Goal: Check status: Check status

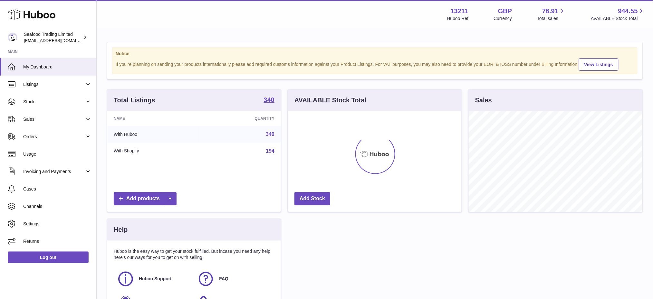
scroll to position [100, 174]
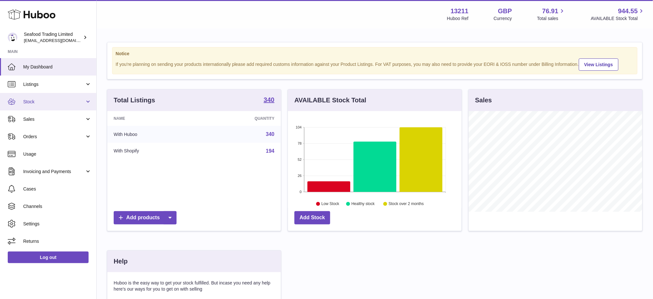
click at [41, 103] on span "Stock" at bounding box center [54, 102] width 62 height 6
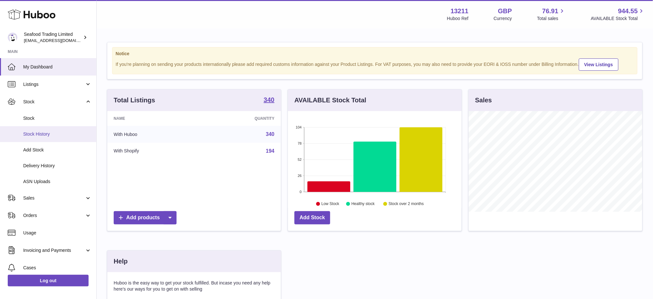
click at [57, 137] on link "Stock History" at bounding box center [48, 134] width 96 height 16
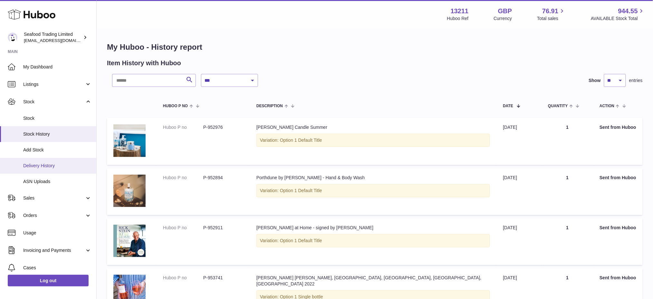
click at [61, 163] on span "Delivery History" at bounding box center [57, 165] width 68 height 6
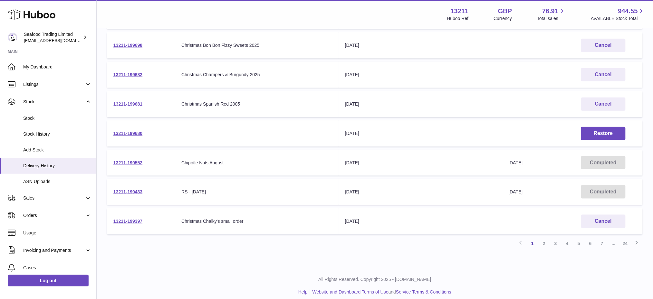
scroll to position [187, 0]
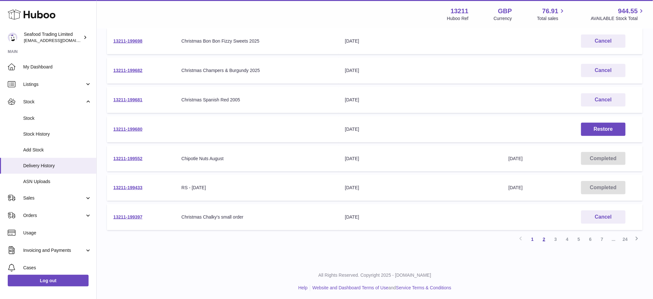
click at [543, 237] on link "2" at bounding box center [545, 239] width 12 height 12
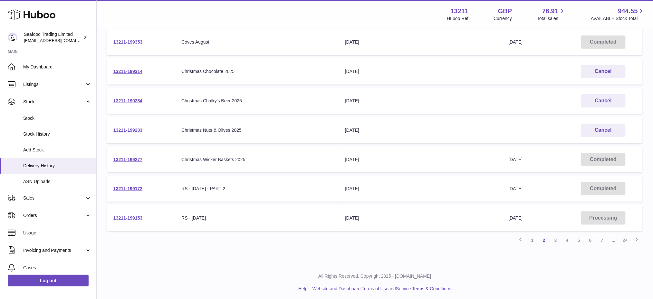
scroll to position [187, 0]
click at [555, 237] on link "3" at bounding box center [556, 239] width 12 height 12
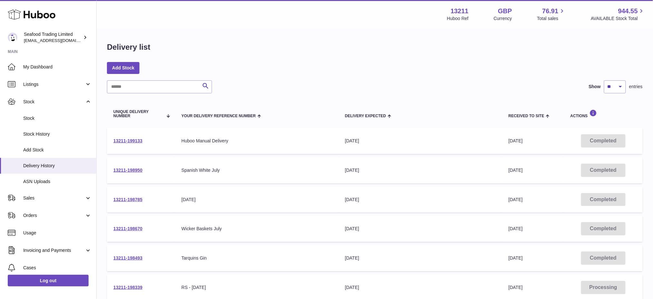
scroll to position [43, 0]
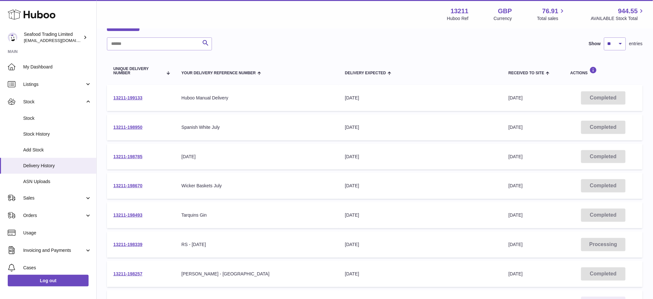
click at [446, 89] on td "Delivery Expected 4th Aug 2025" at bounding box center [421, 98] width 164 height 26
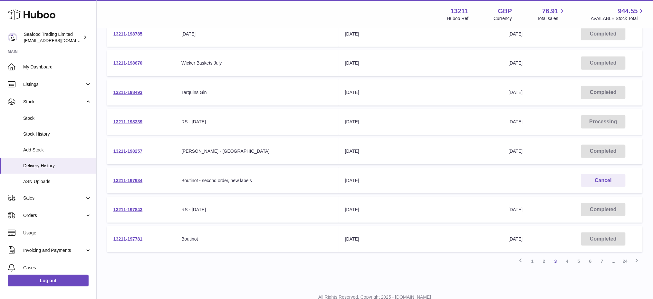
scroll to position [187, 0]
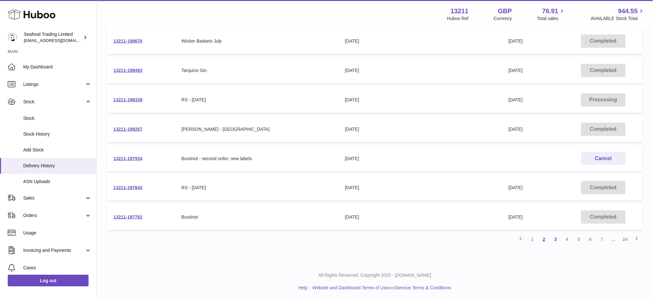
click at [549, 238] on link "2" at bounding box center [545, 239] width 12 height 12
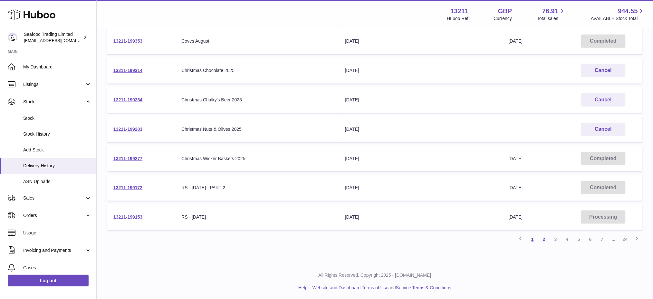
click at [533, 240] on link "1" at bounding box center [533, 239] width 12 height 12
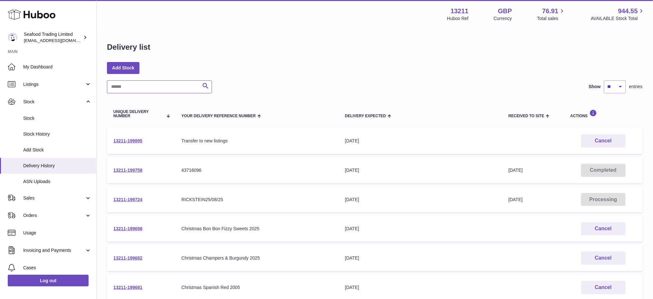
click at [125, 92] on input "text" at bounding box center [159, 86] width 105 height 13
type input "******"
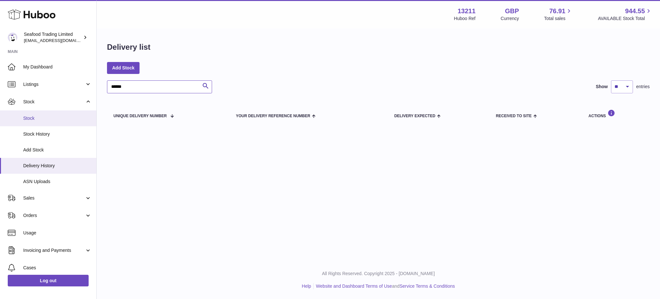
drag, startPoint x: 152, startPoint y: 87, endPoint x: 0, endPoint y: 116, distance: 154.7
click at [0, 116] on div "Huboo Seafood Trading Limited internalAdmin-13211@internal.huboo.com Main My Da…" at bounding box center [330, 149] width 660 height 299
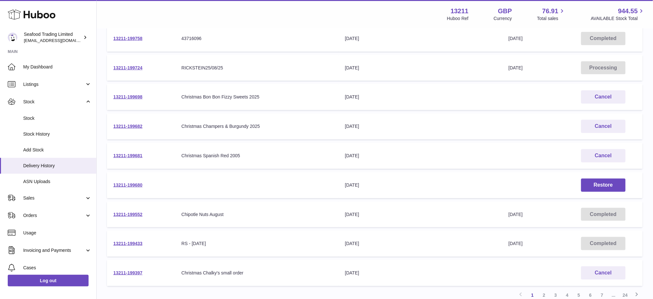
scroll to position [187, 0]
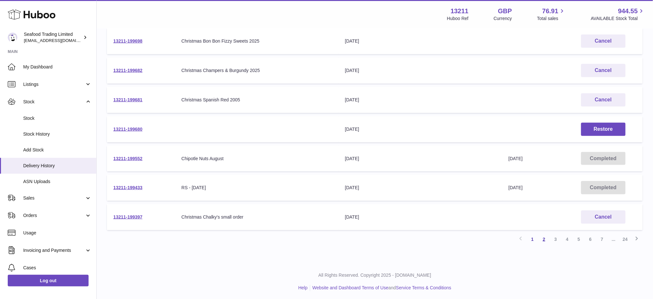
click at [544, 240] on link "2" at bounding box center [545, 239] width 12 height 12
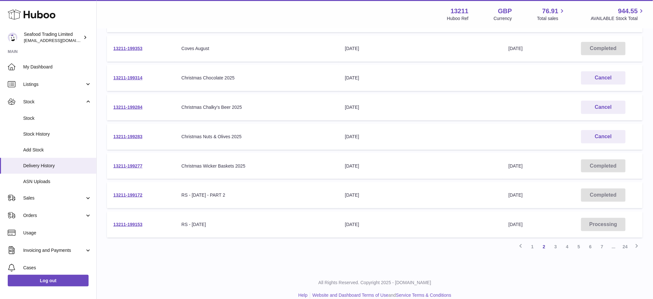
scroll to position [187, 0]
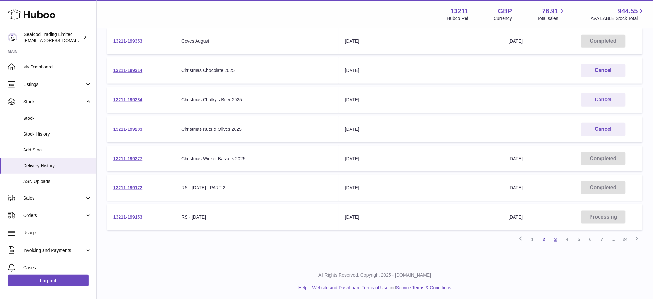
click at [558, 236] on link "3" at bounding box center [556, 239] width 12 height 12
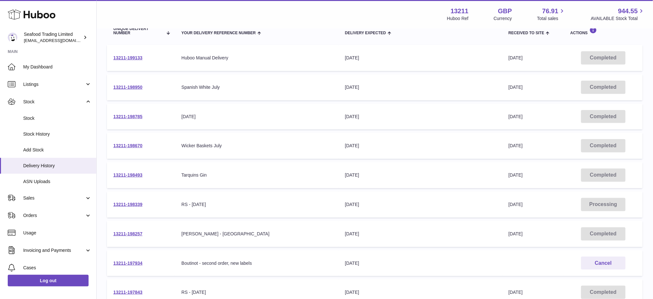
scroll to position [187, 0]
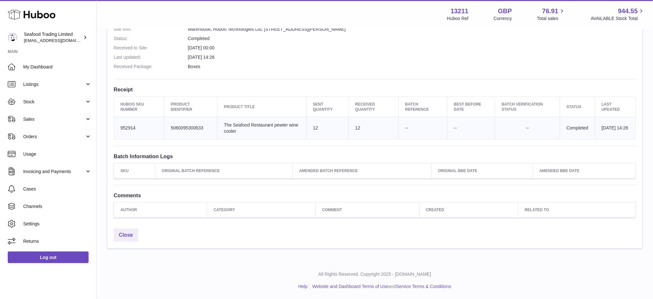
scroll to position [82, 0]
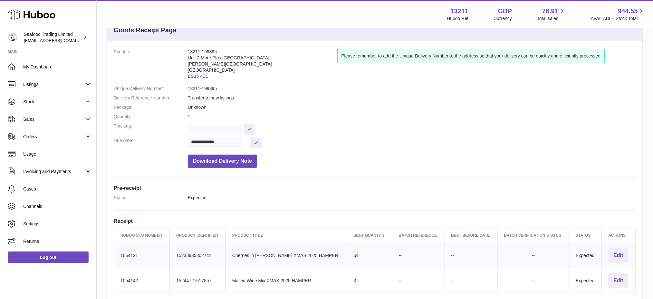
scroll to position [43, 0]
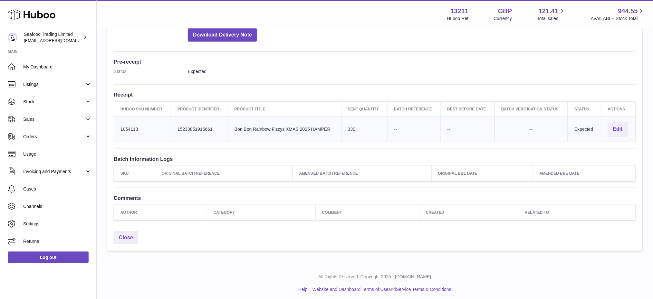
scroll to position [152, 0]
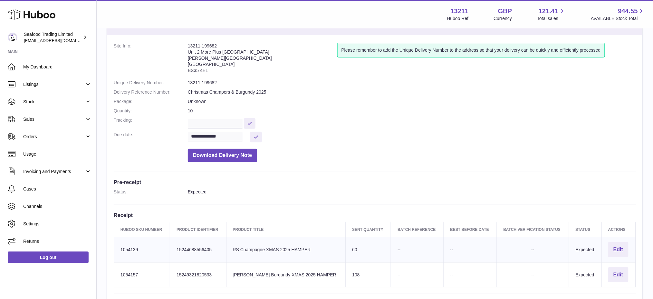
scroll to position [86, 0]
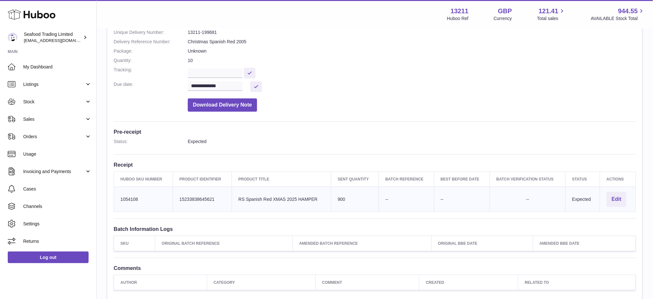
scroll to position [152, 0]
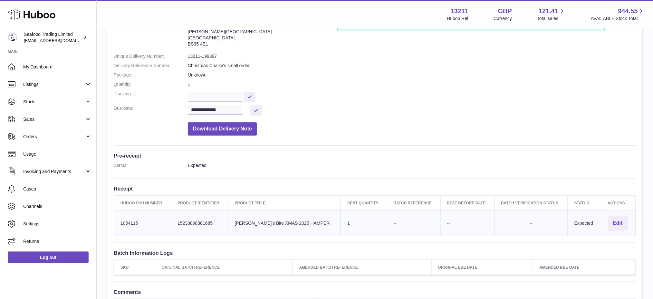
scroll to position [129, 0]
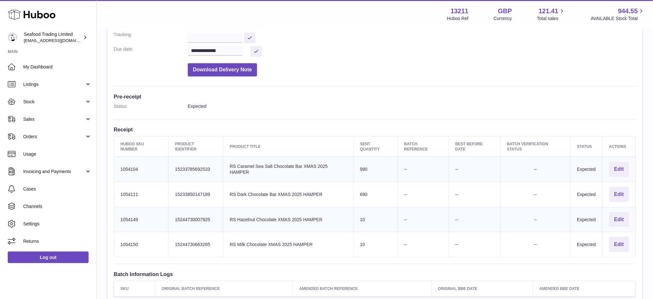
scroll to position [129, 0]
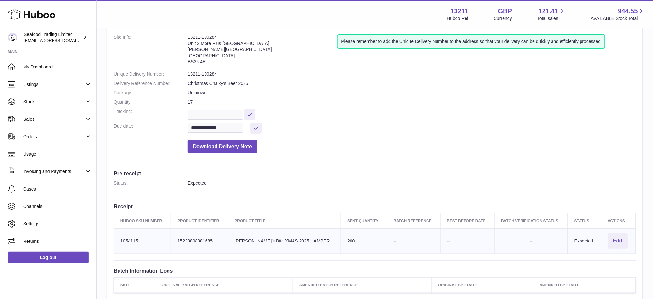
scroll to position [86, 0]
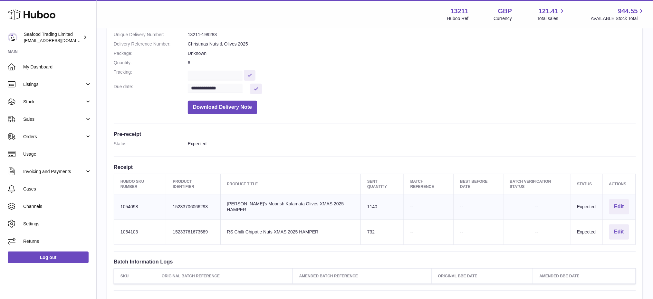
scroll to position [129, 0]
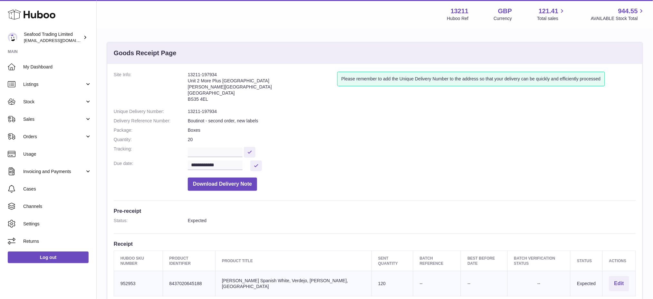
drag, startPoint x: 223, startPoint y: 73, endPoint x: 188, endPoint y: 73, distance: 35.1
click at [188, 73] on address "13211-197934 Unit 2 More Plus Central Park Hudson Ave Severn Beach BS35 4EL" at bounding box center [263, 89] width 150 height 34
copy address "13211-197934"
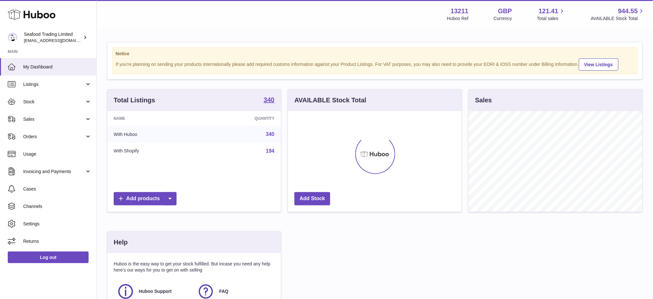
scroll to position [100, 174]
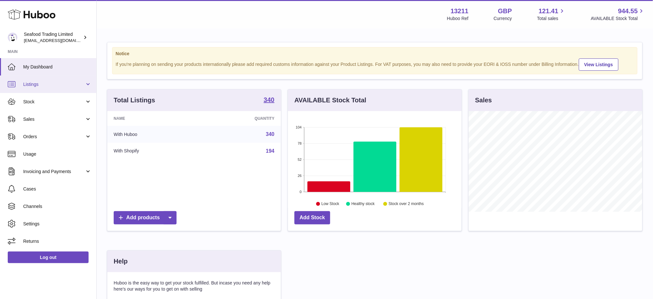
click at [43, 85] on span "Listings" at bounding box center [54, 84] width 62 height 6
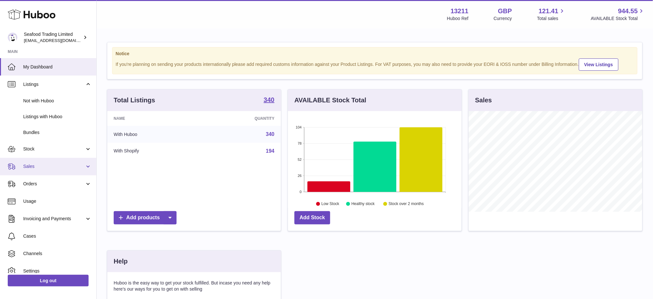
click at [44, 168] on span "Sales" at bounding box center [54, 166] width 62 height 6
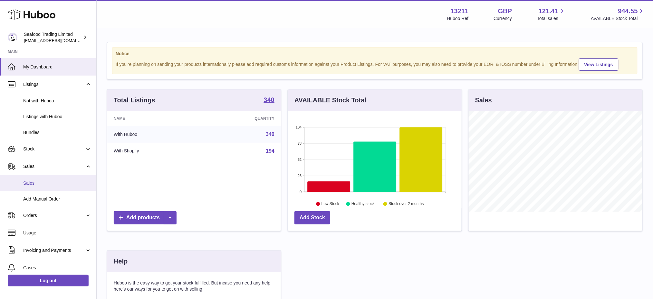
click at [44, 178] on link "Sales" at bounding box center [48, 183] width 96 height 16
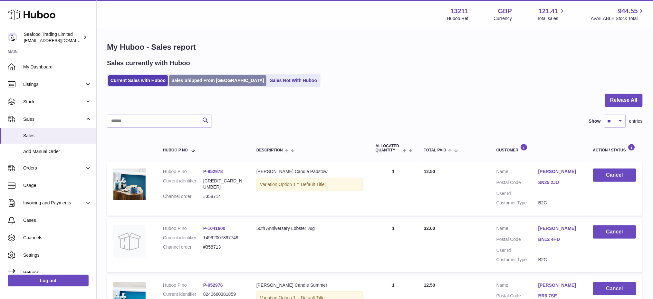
click at [193, 80] on link "Sales Shipped From [GEOGRAPHIC_DATA]" at bounding box center [217, 80] width 97 height 11
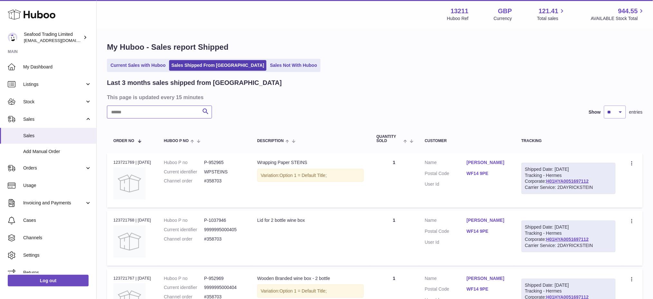
click at [142, 114] on input "text" at bounding box center [159, 111] width 105 height 13
paste input "*******"
type input "*******"
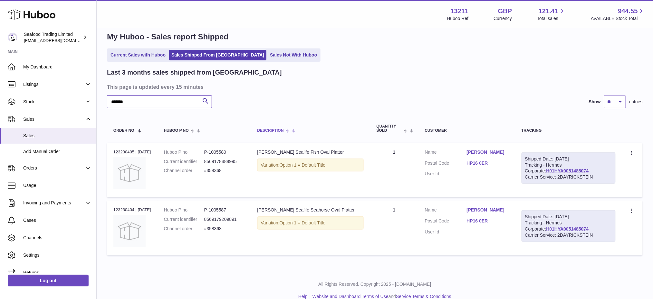
scroll to position [20, 0]
